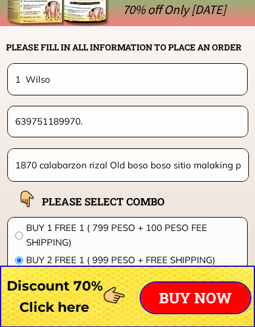
scroll to position [9580, 0]
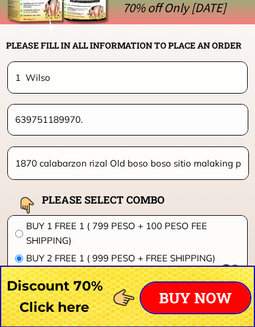
click at [124, 156] on input "1870 calabarzon rizal Old boso boso sitio malaking parang brgy. [GEOGRAPHIC_DAT…" at bounding box center [128, 163] width 232 height 32
click at [79, 120] on input "639751189970." at bounding box center [128, 120] width 232 height 30
click at [57, 76] on input "1 Wilso" at bounding box center [127, 77] width 230 height 30
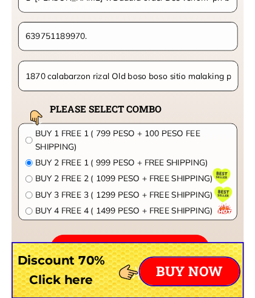
scroll to position [9596, 0]
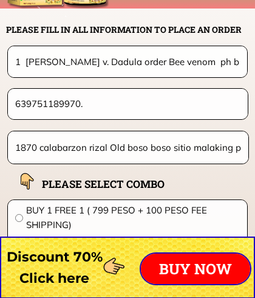
type input "1 [PERSON_NAME] v. Dadula order Bee venom ph buy 2 tike 1 999 bee venom ph - [G…"
click at [86, 106] on input "639751189970." at bounding box center [128, 104] width 232 height 30
click at [87, 103] on input "639751189970." at bounding box center [128, 104] width 232 height 30
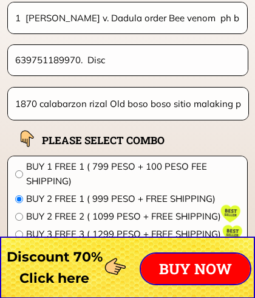
scroll to position [9616, 0]
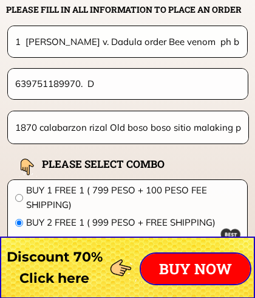
type input "639751189970."
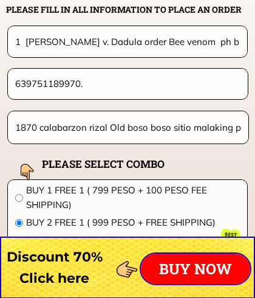
click at [180, 38] on input "1 [PERSON_NAME] v. Dadula order Bee venom ph buy 2 tike 1 999 bee venom ph - [G…" at bounding box center [127, 41] width 230 height 30
click at [180, 39] on input "1 [PERSON_NAME] v. Dadula order Bee venom ph buy 2 tike 1 999 bee venom ph - [G…" at bounding box center [127, 41] width 230 height 30
click at [184, 39] on input "1 [PERSON_NAME] v. Dadula order Bee venom ph buy 2 tike 1 999 bee venom ph - [G…" at bounding box center [127, 41] width 230 height 30
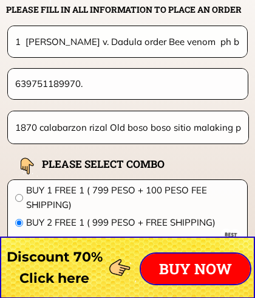
click at [183, 40] on input "1 [PERSON_NAME] v. Dadula order Bee venom ph buy 2 tike 1 999 bee venom ph - [G…" at bounding box center [127, 41] width 230 height 30
type input "1 [PERSON_NAME] v. Dadula order Bee venom ph buy 2 tike 1 999 bee venom ph - [G…"
click at [188, 39] on div "1 [PERSON_NAME] v. Dadula order Bee venom ph buy 2 tike 1 999 bee venom ph - [G…" at bounding box center [127, 41] width 239 height 30
